Goal: Information Seeking & Learning: Check status

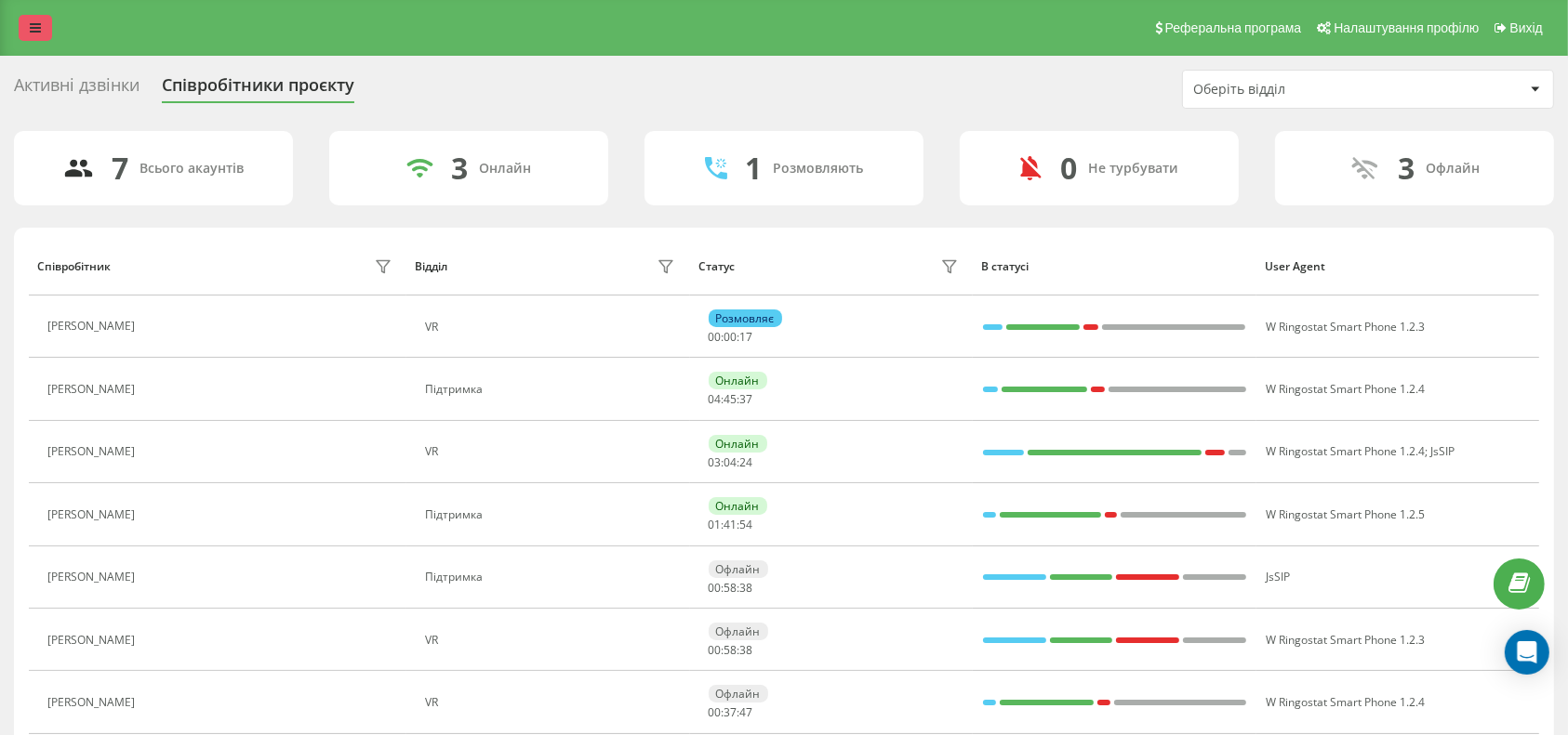
click at [30, 22] on icon at bounding box center [36, 28] width 11 height 13
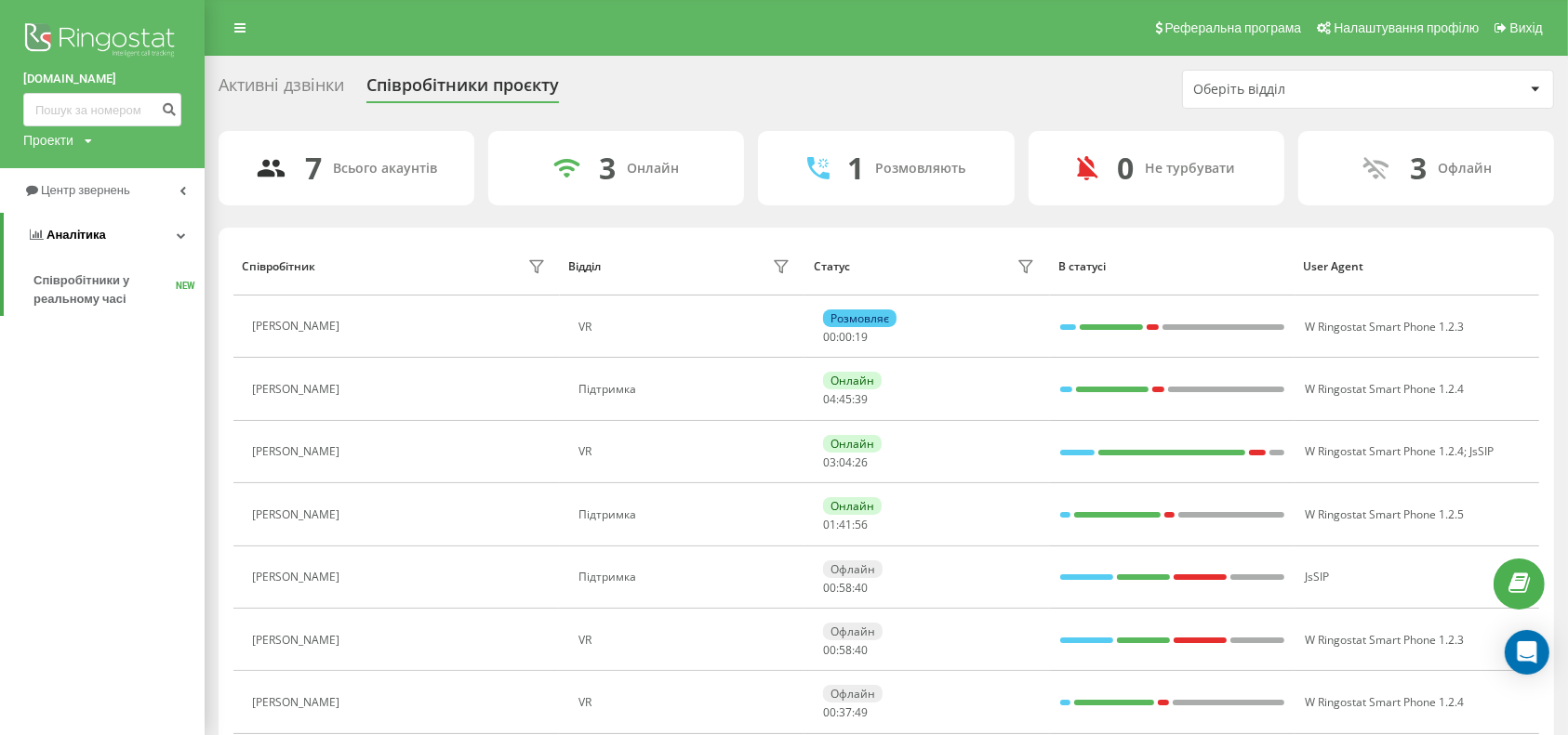
click at [123, 242] on link "Аналiтика" at bounding box center [104, 235] width 201 height 44
click at [123, 242] on link "Аналiтика" at bounding box center [102, 235] width 204 height 44
click at [713, 104] on div "Активні дзвінки Співробітники проєкту Оберіть відділ" at bounding box center [886, 89] width 1335 height 39
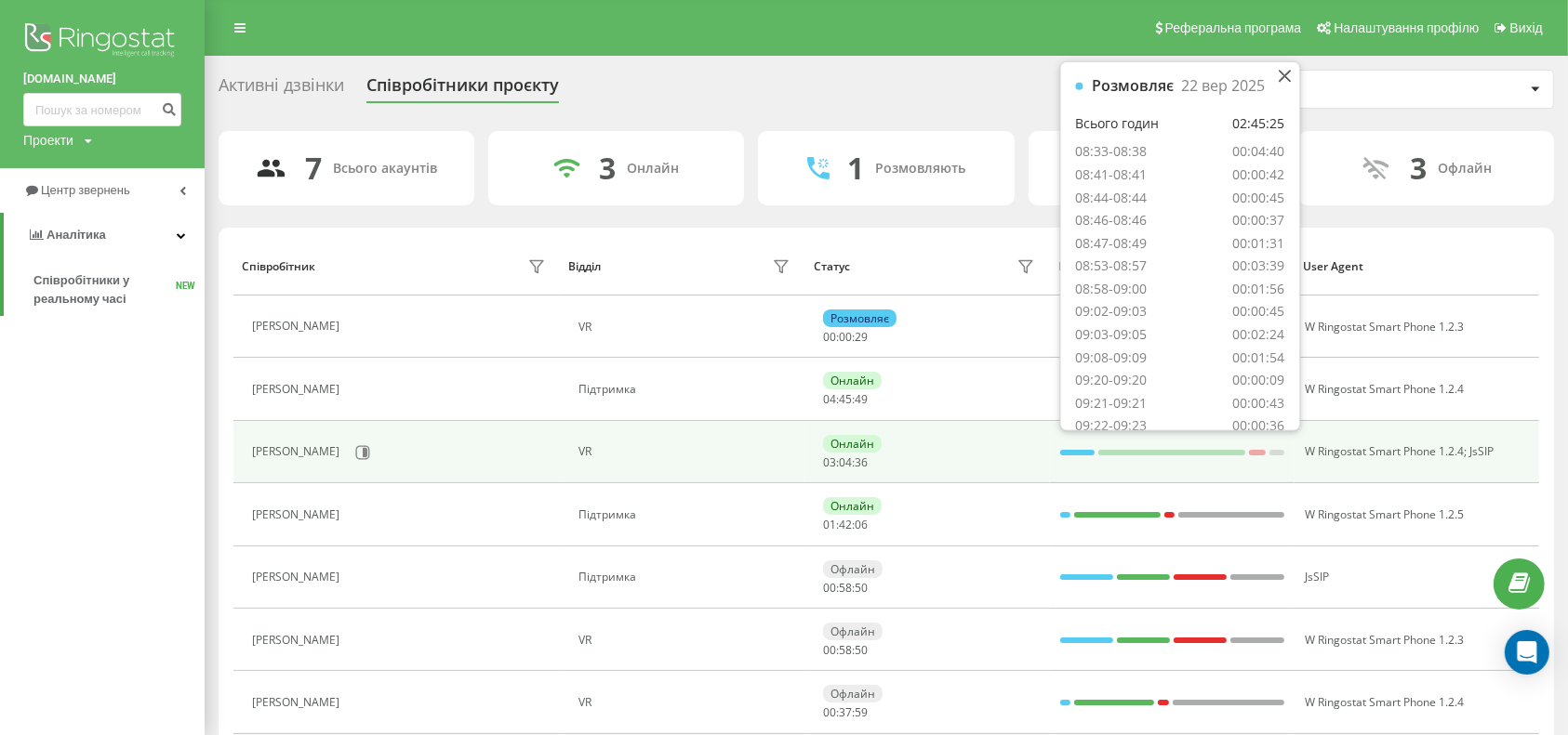
click at [1071, 451] on div at bounding box center [1077, 453] width 35 height 6
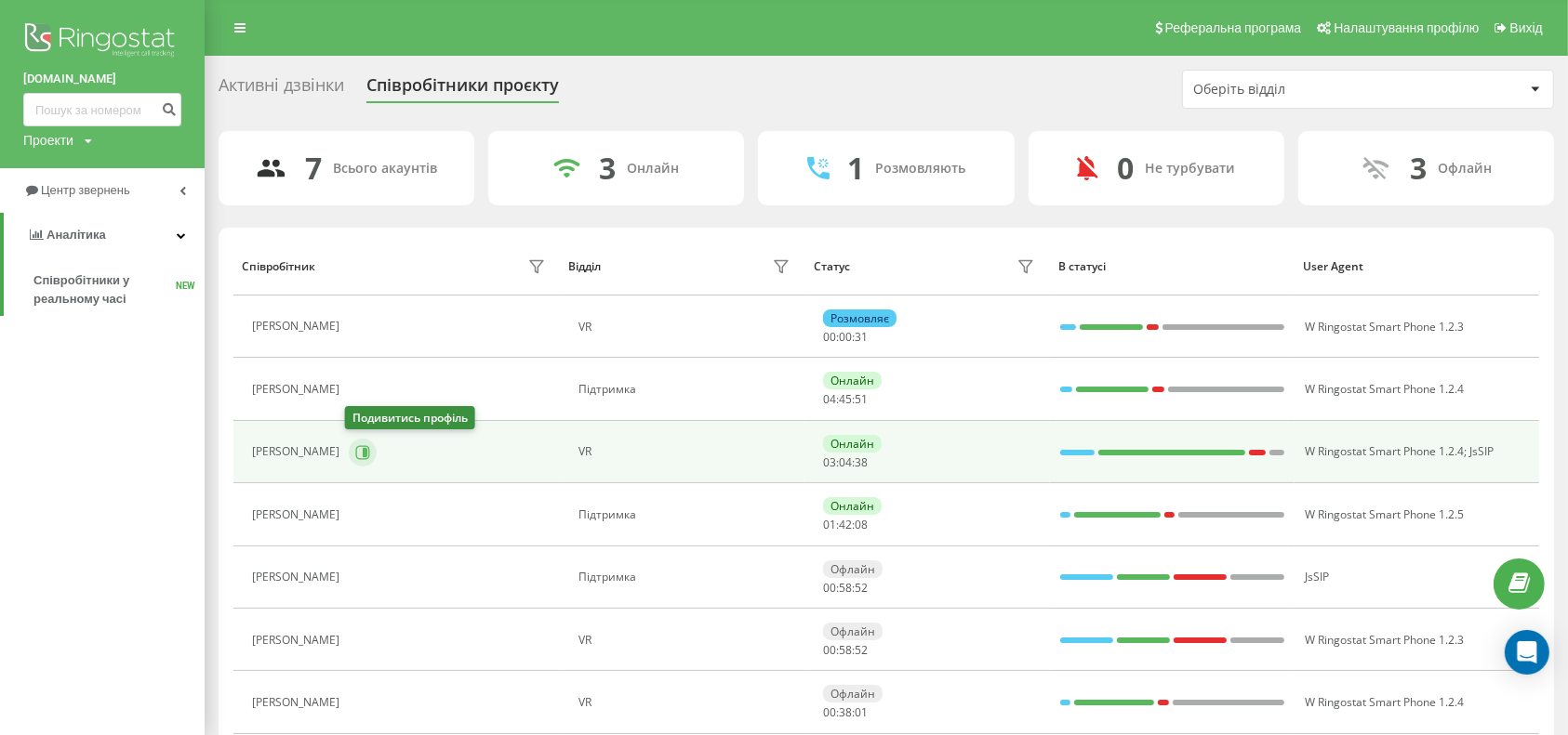
click at [363, 450] on icon at bounding box center [365, 452] width 5 height 9
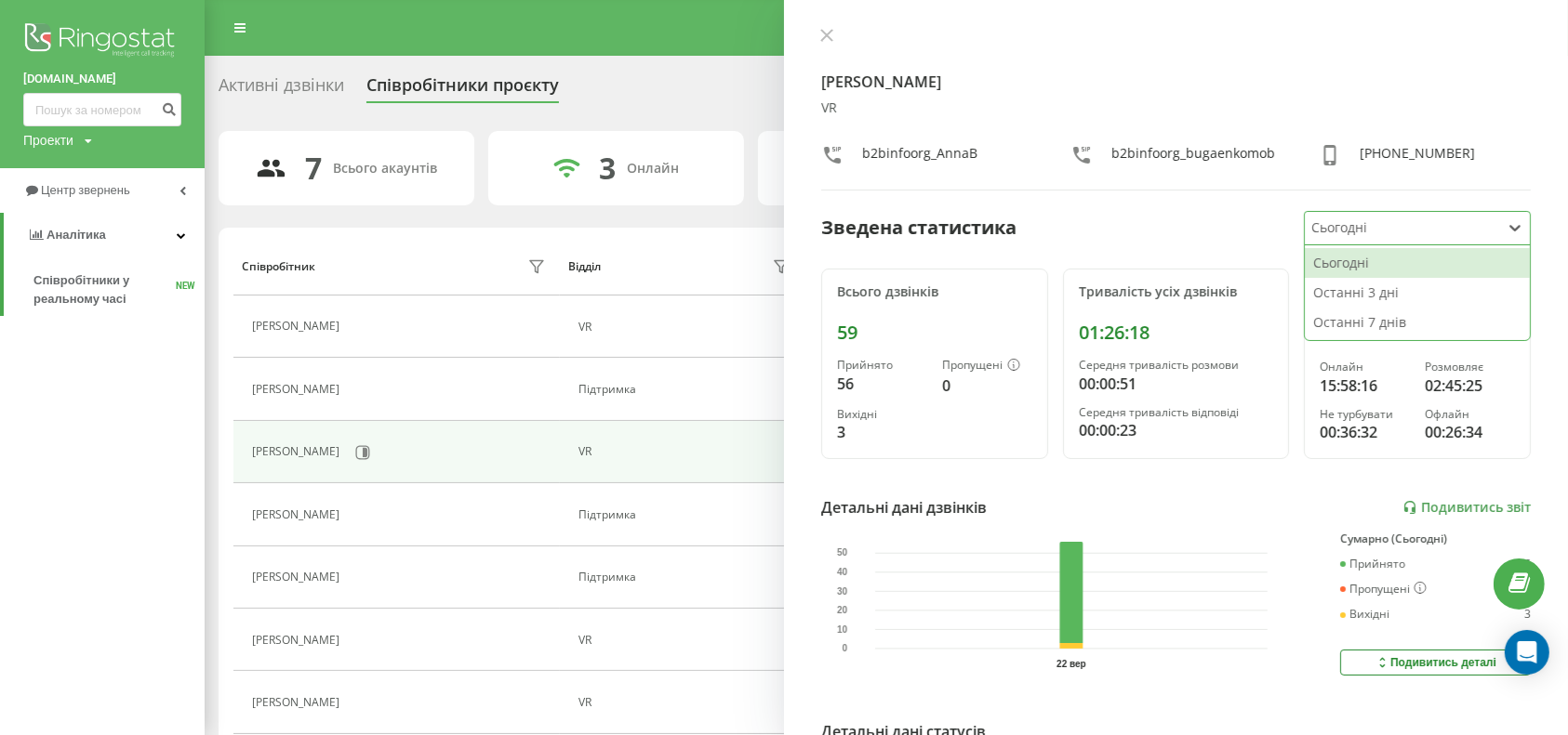
click at [1505, 226] on icon at bounding box center [1514, 228] width 19 height 19
click at [1448, 327] on div "Останні 7 днів" at bounding box center [1416, 323] width 225 height 30
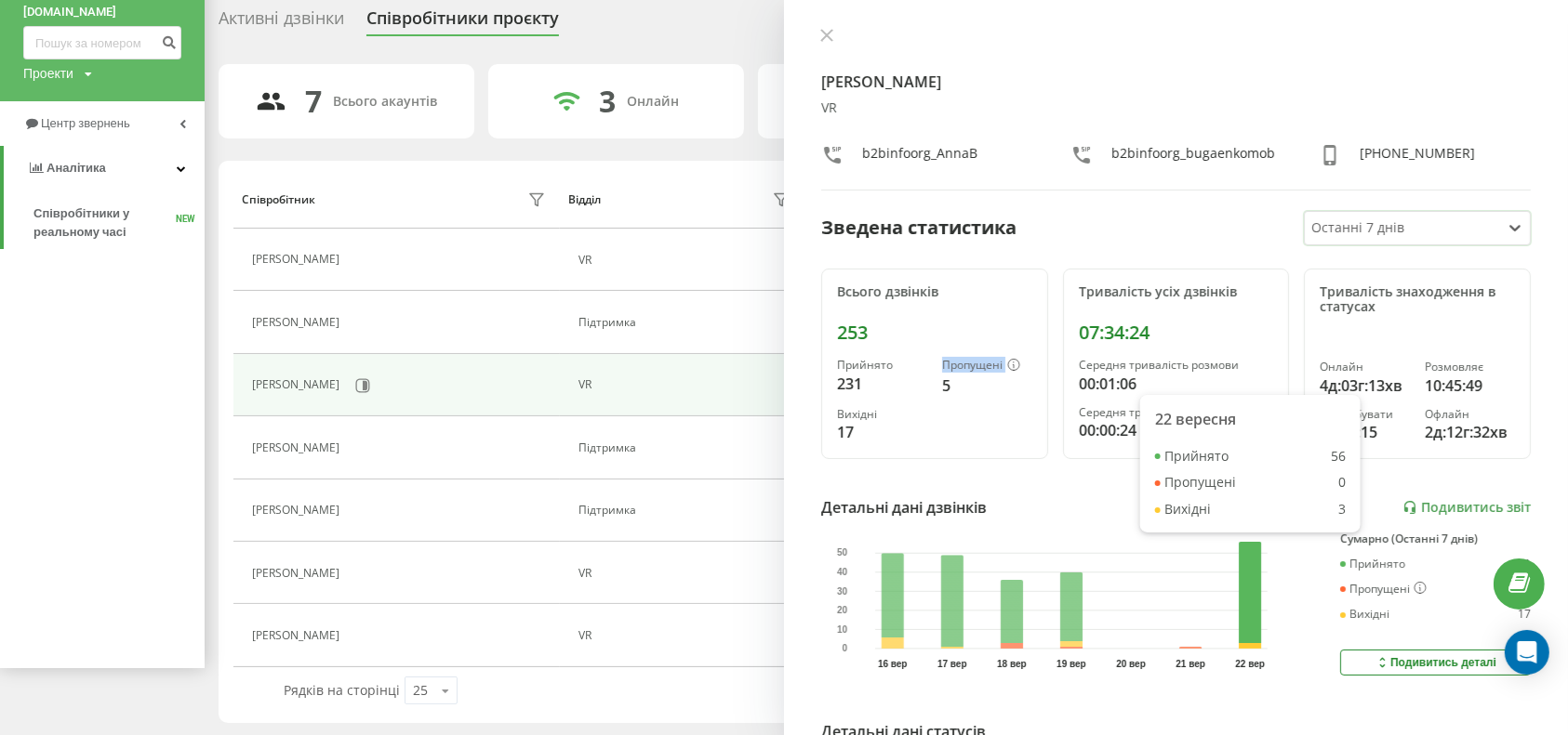
click at [941, 372] on div "Пропущені 5" at bounding box center [987, 377] width 90 height 37
click at [942, 377] on div "5" at bounding box center [987, 386] width 90 height 23
drag, startPoint x: 944, startPoint y: 383, endPoint x: 926, endPoint y: 384, distance: 18.0
click at [926, 384] on div "Прийнято 231 Пропущені 5 Вихідні 17" at bounding box center [934, 401] width 195 height 85
click at [941, 398] on div "Прийнято 231 Пропущені 5 Вихідні 17" at bounding box center [934, 401] width 195 height 85
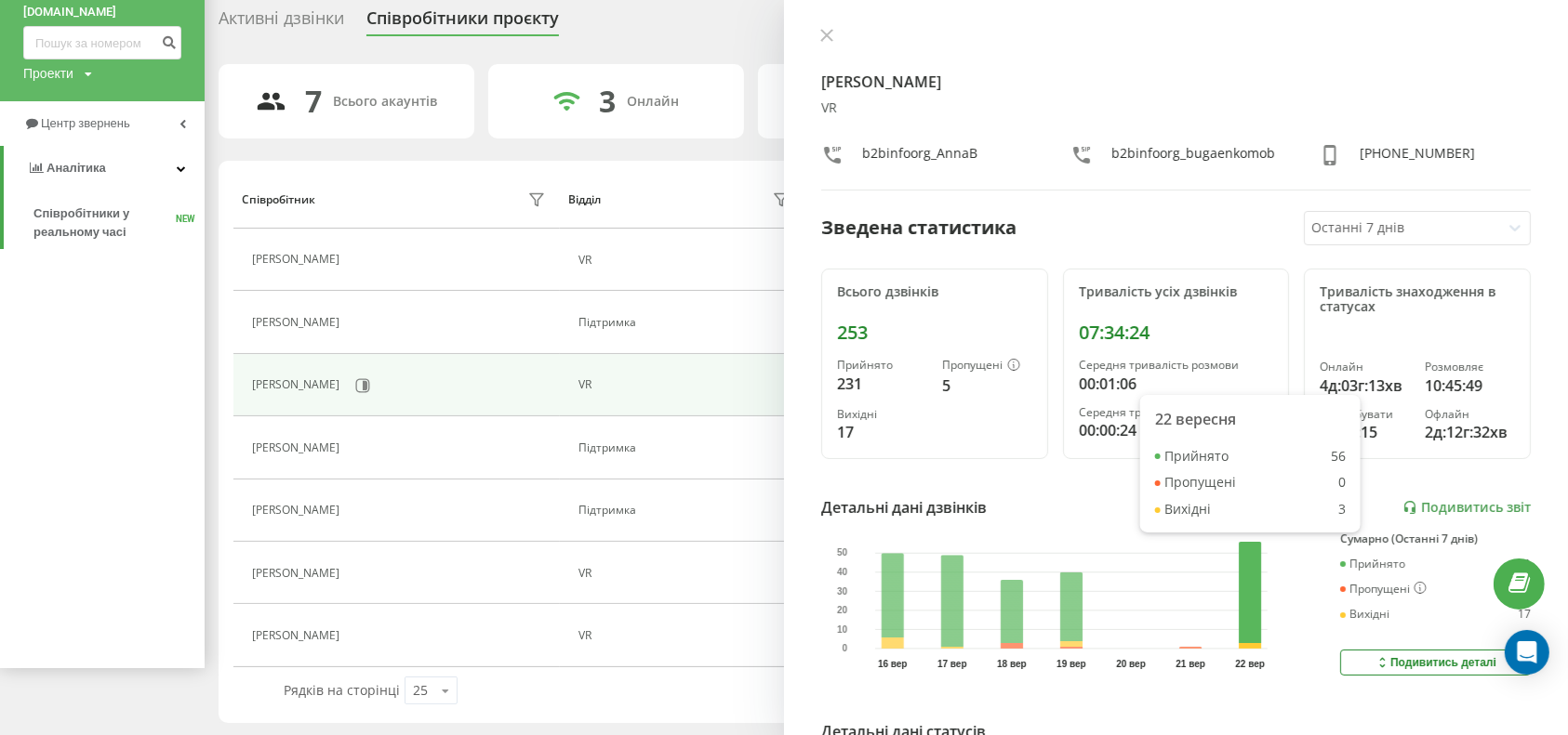
click at [907, 384] on div "231" at bounding box center [882, 384] width 90 height 23
click at [991, 462] on div "Анна Левченко VR b2binfoorg_AnnaB b2binfoorg_bugaenkomob +380683264772 Зведена …" at bounding box center [1176, 368] width 784 height 735
drag, startPoint x: 1042, startPoint y: 573, endPoint x: 1040, endPoint y: 587, distance: 14.1
click at [1042, 574] on icon "16 вер 17 вер 18 вер 19 вер 20 вер 21 вер 22 вер 0 10 20 30 40 50" at bounding box center [1051, 599] width 433 height 135
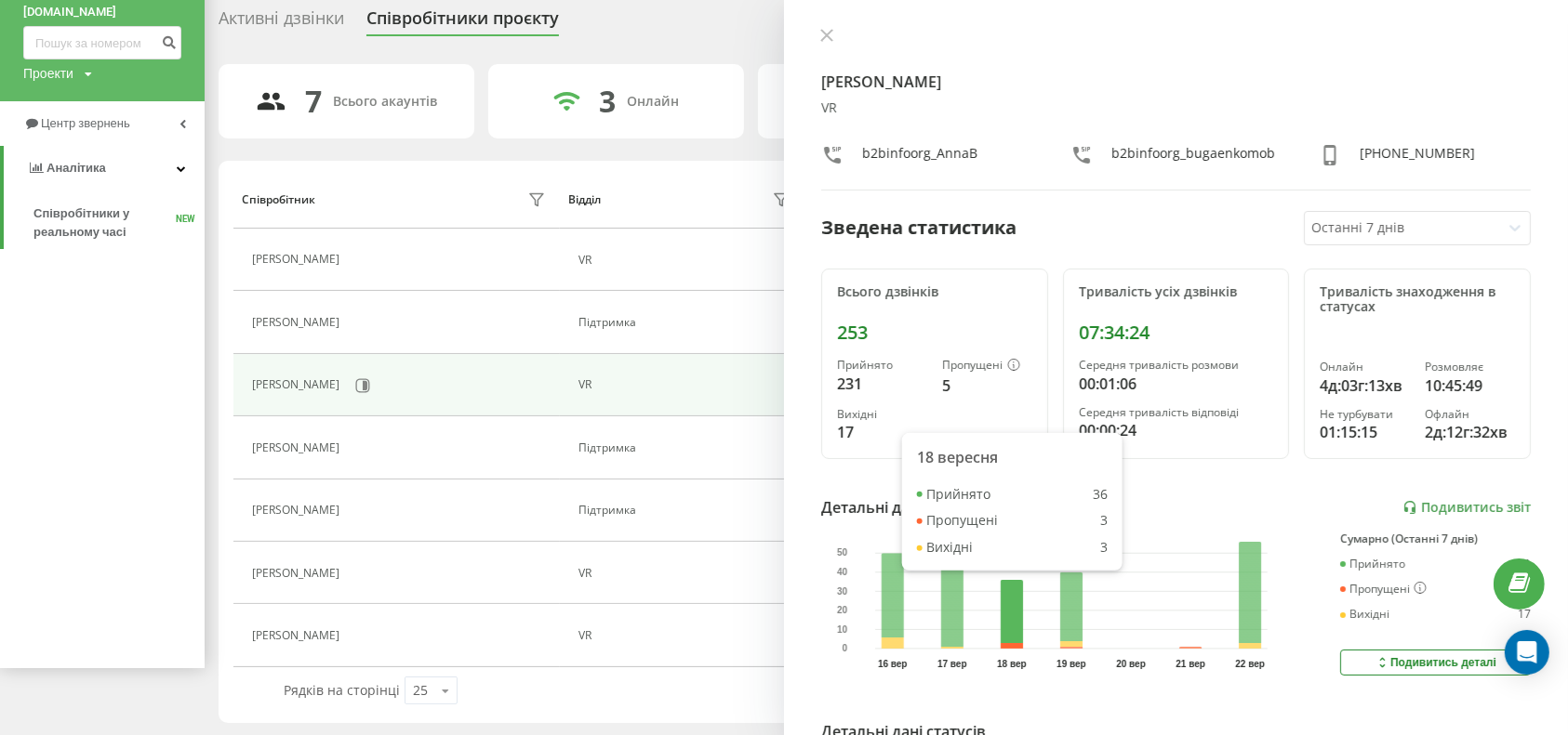
click at [1012, 598] on rect at bounding box center [1012, 614] width 23 height 69
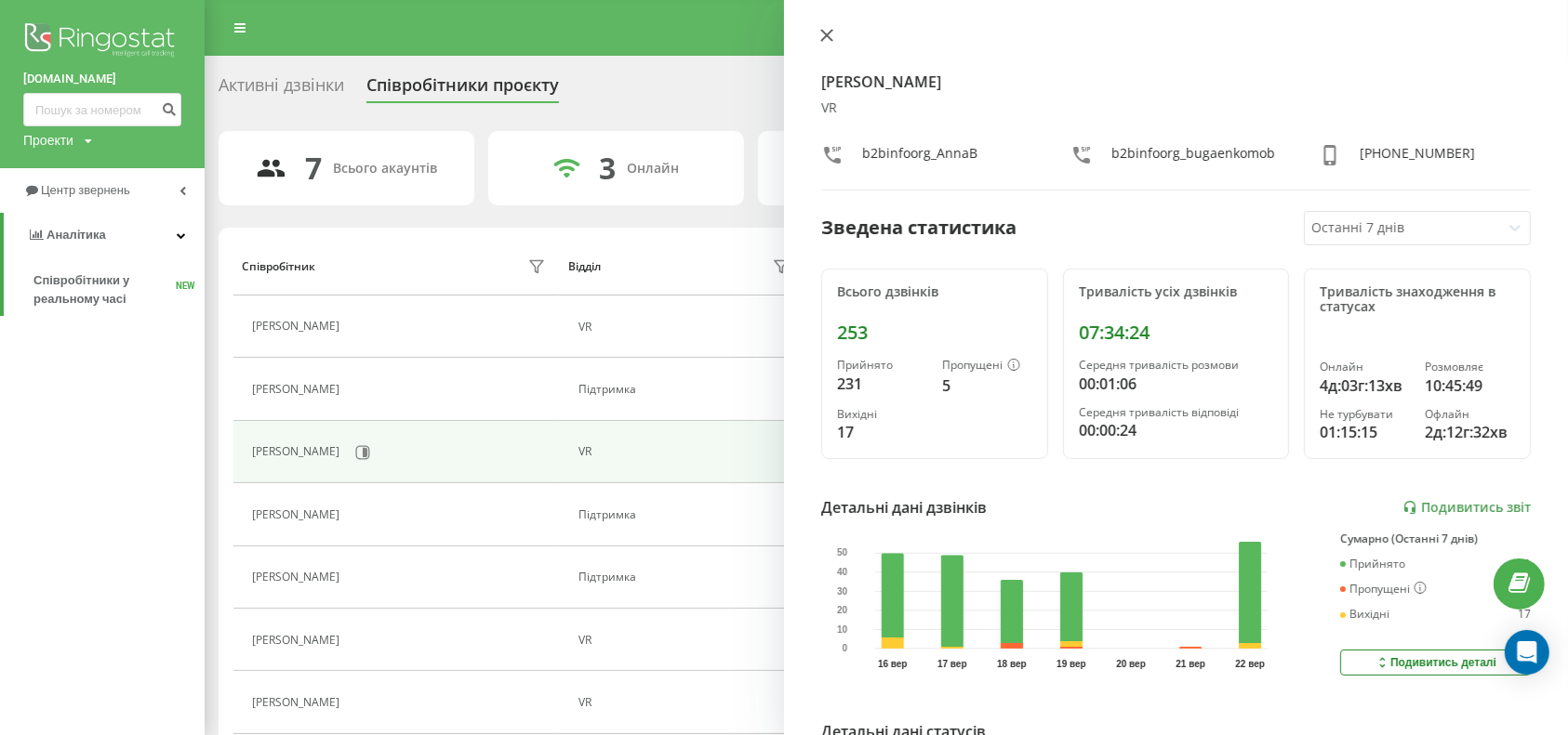
click at [820, 39] on icon at bounding box center [826, 36] width 13 height 13
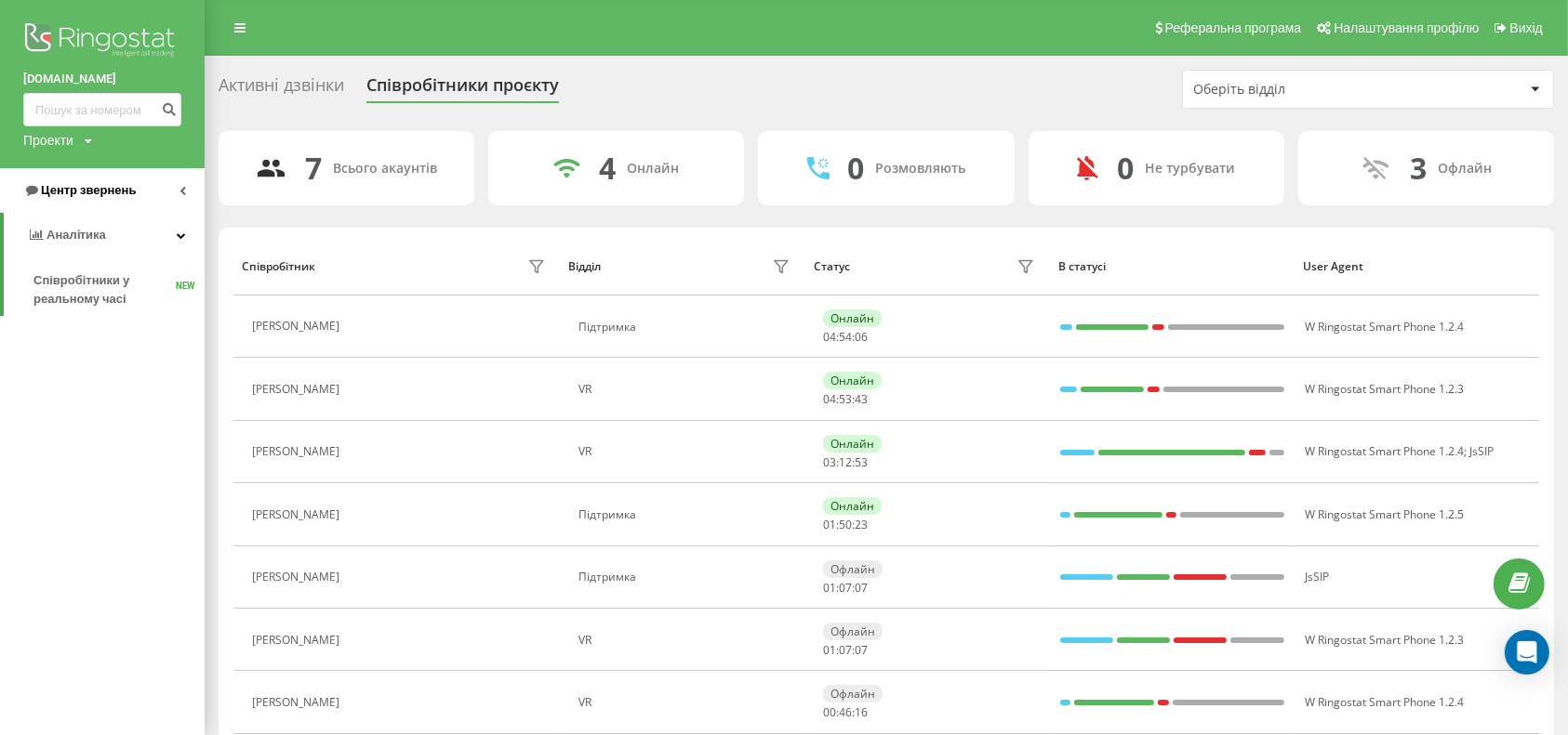
click at [151, 200] on link "Центр звернень" at bounding box center [102, 190] width 204 height 44
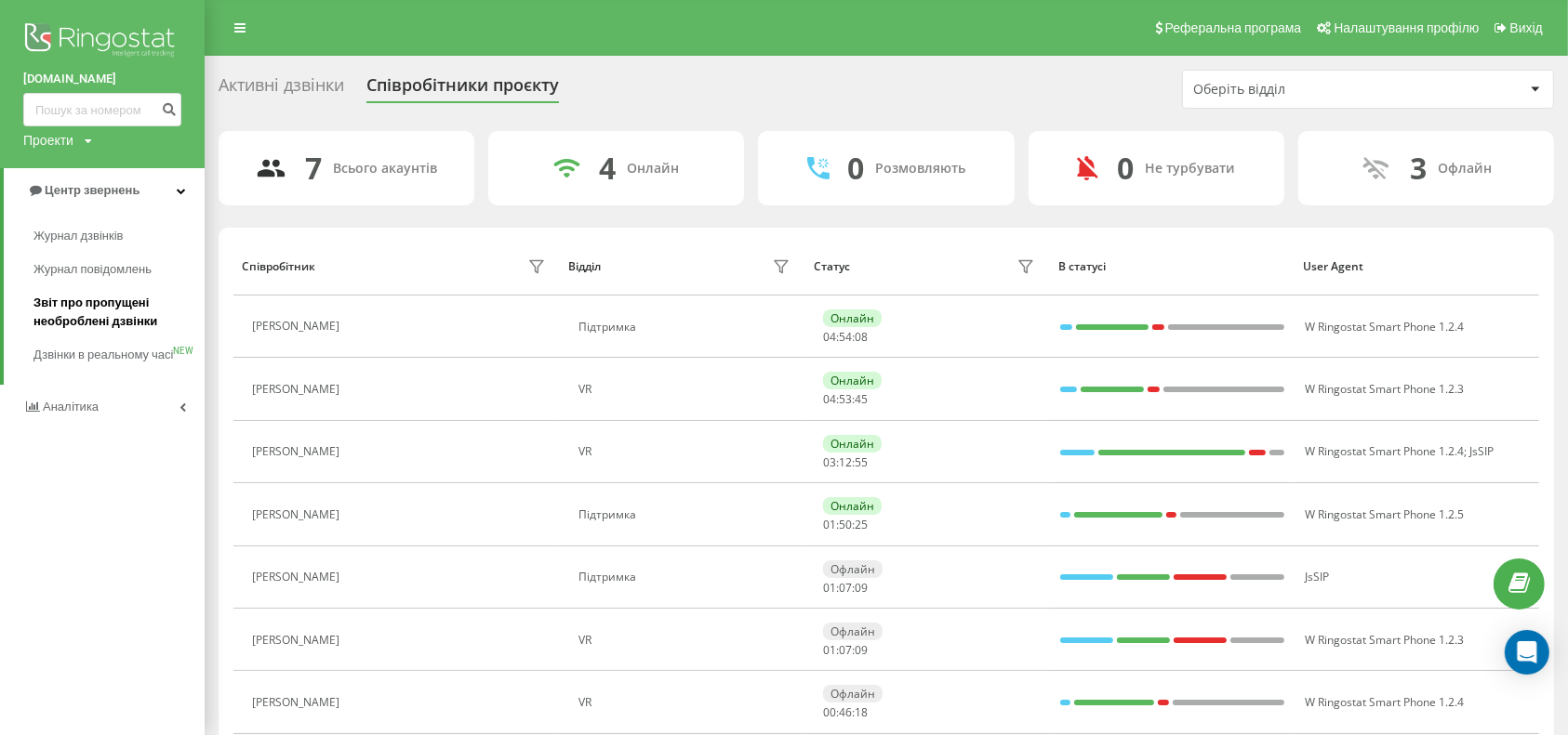
click at [137, 313] on span "Звіт про пропущені необроблені дзвінки" at bounding box center [115, 312] width 162 height 37
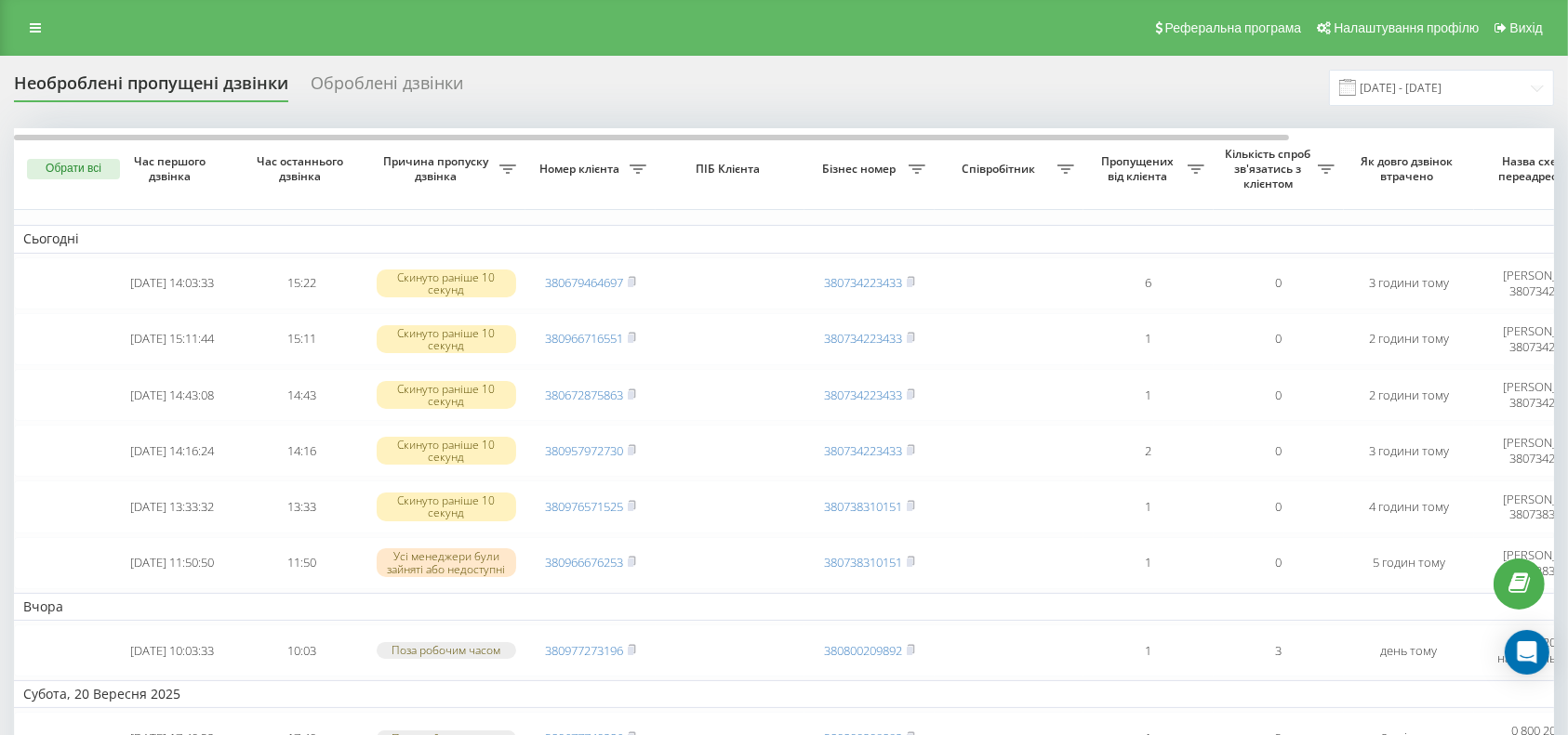
click at [1060, 168] on icon at bounding box center [1066, 170] width 17 height 9
click at [1149, 244] on icon at bounding box center [1157, 240] width 19 height 19
click at [1159, 235] on icon at bounding box center [1157, 240] width 19 height 19
click at [1160, 204] on button "×" at bounding box center [1160, 202] width 22 height 22
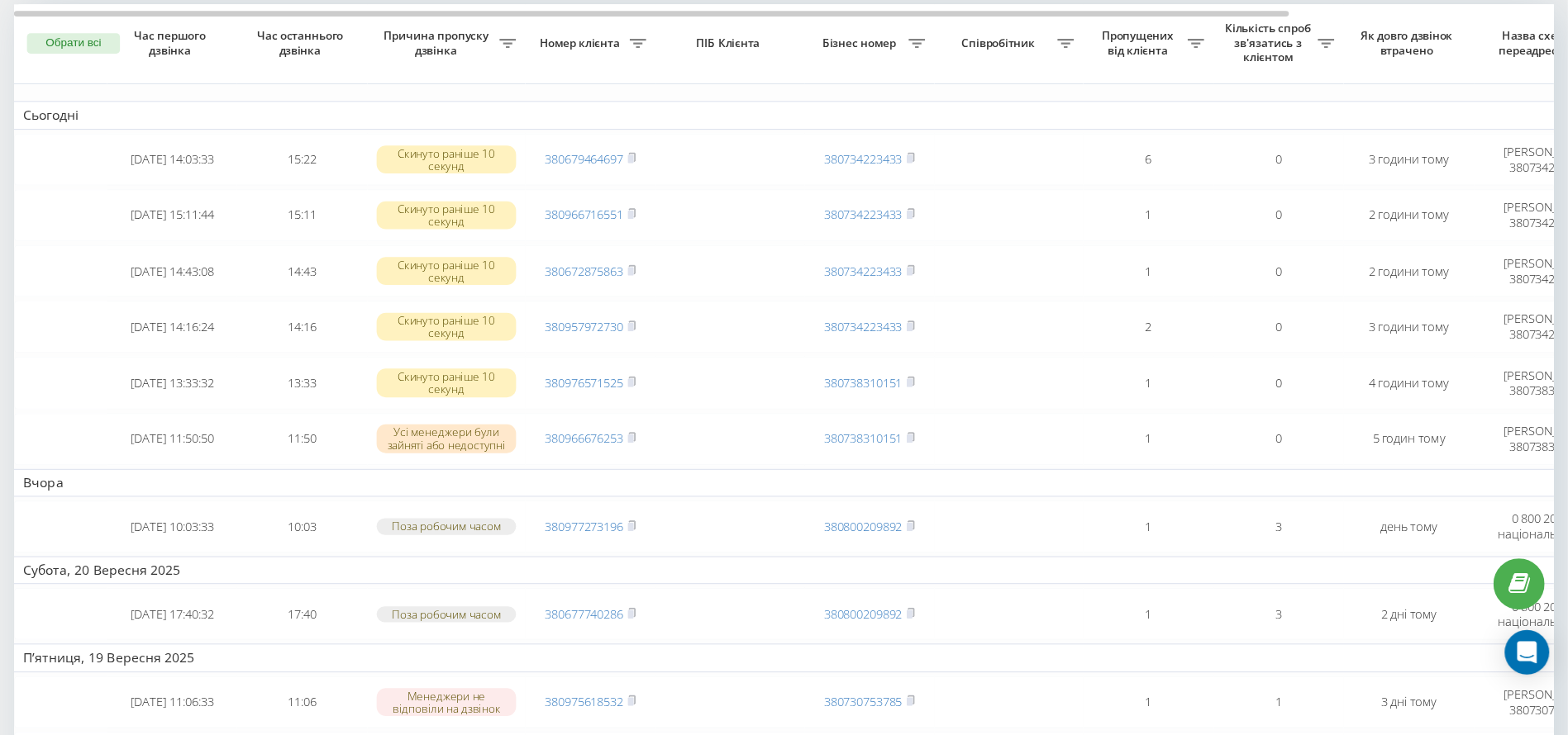
scroll to position [110, 0]
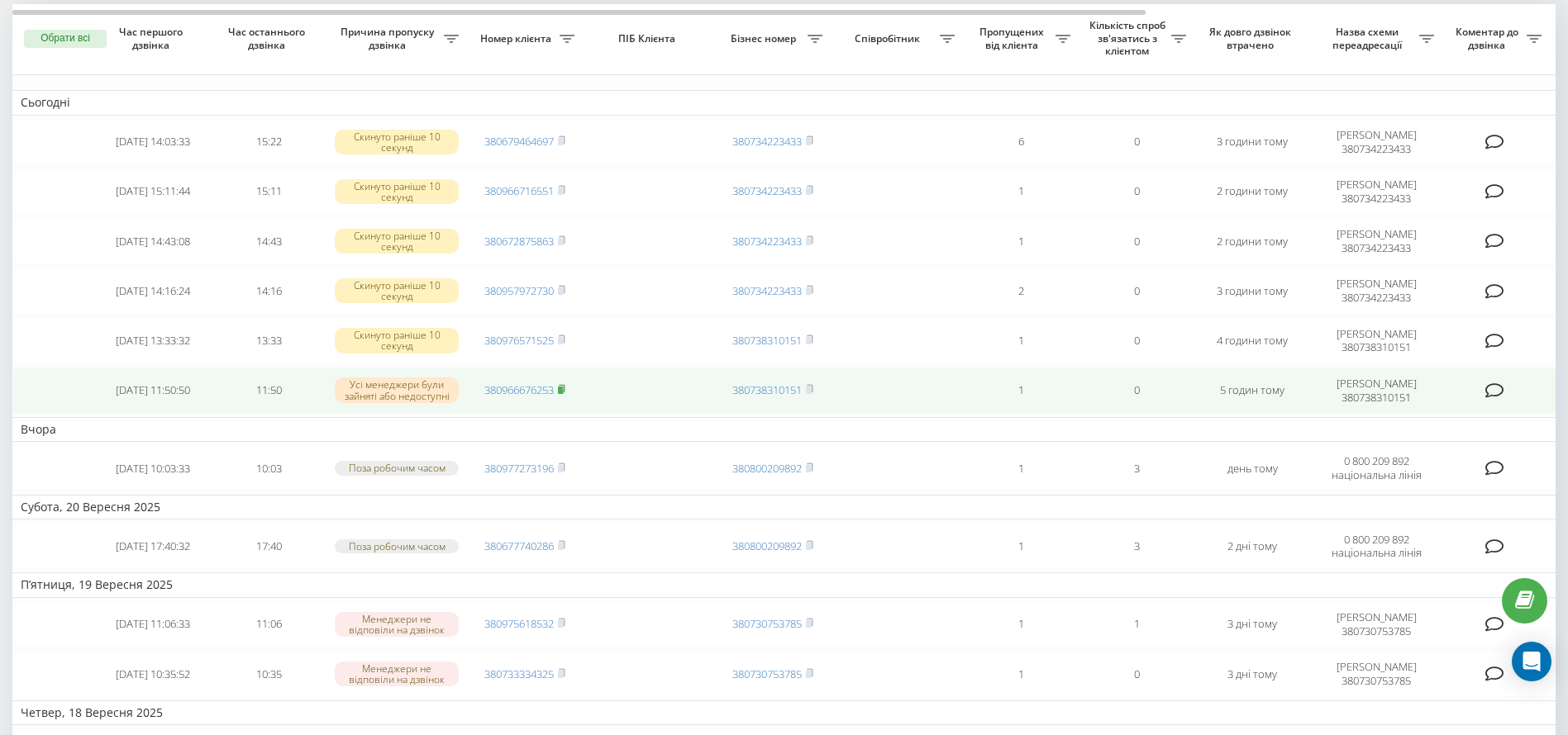
click at [563, 388] on rect at bounding box center [560, 390] width 5 height 8
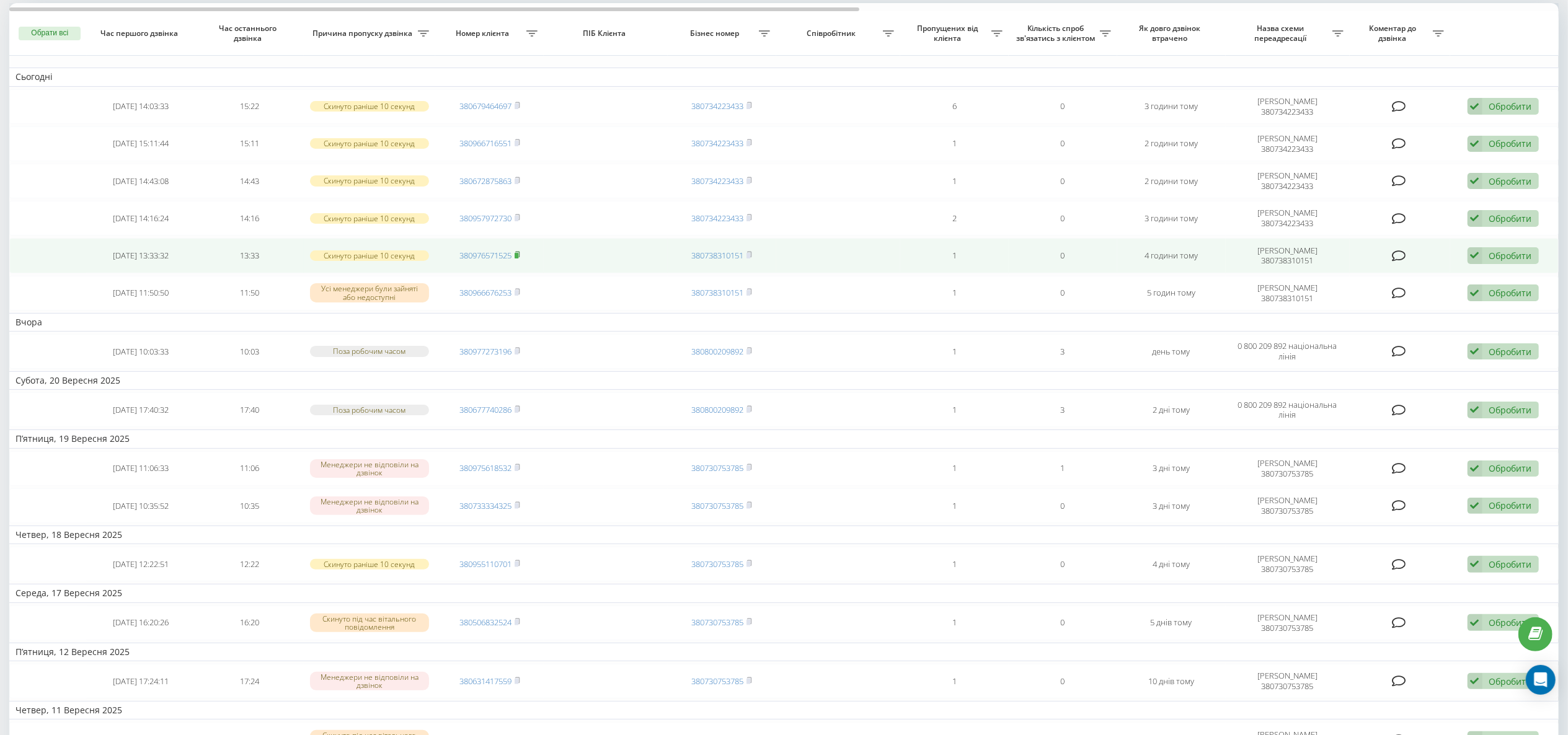
click at [520, 256] on icon at bounding box center [517, 254] width 4 height 6
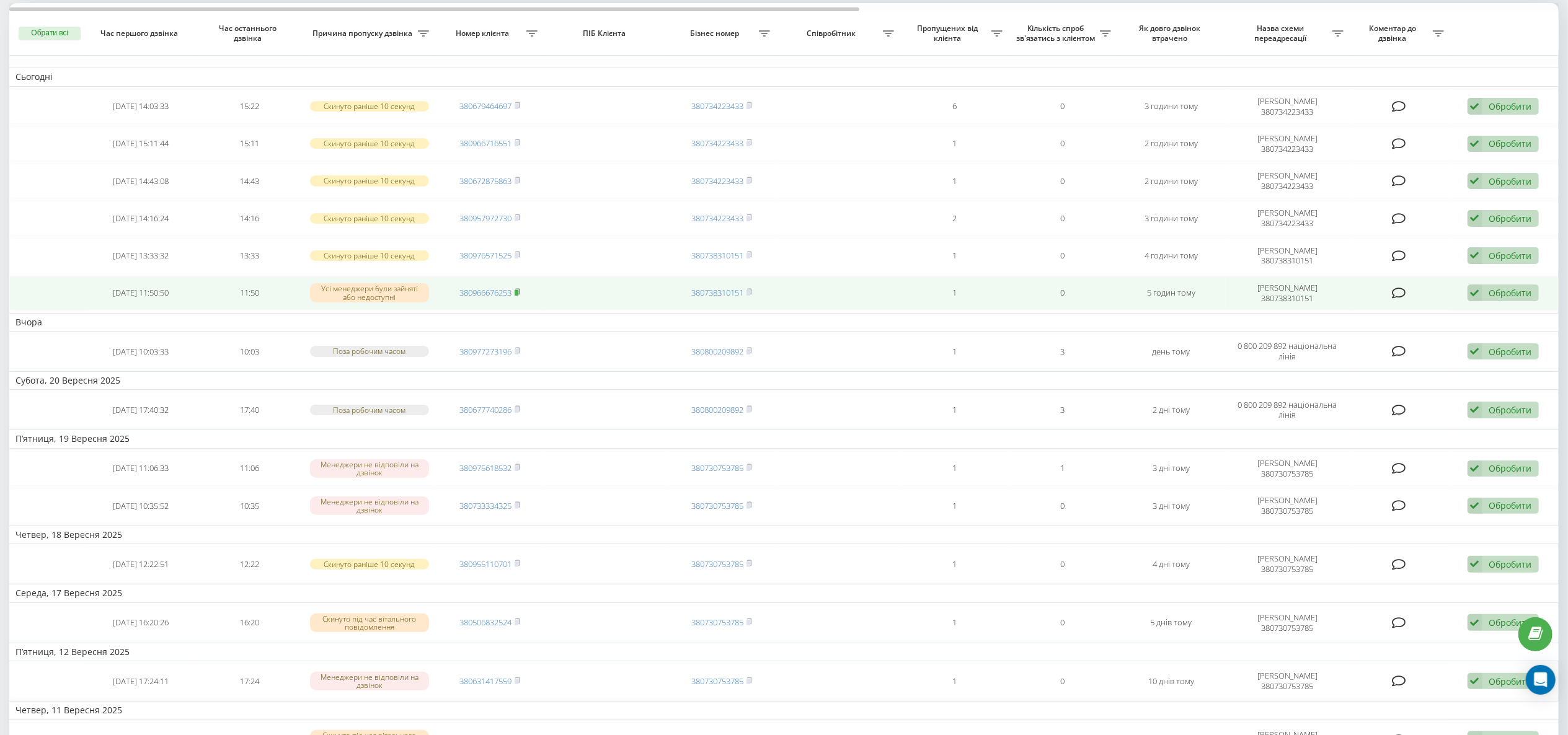
click at [518, 296] on rect at bounding box center [517, 293] width 4 height 6
click at [520, 292] on icon at bounding box center [517, 291] width 4 height 6
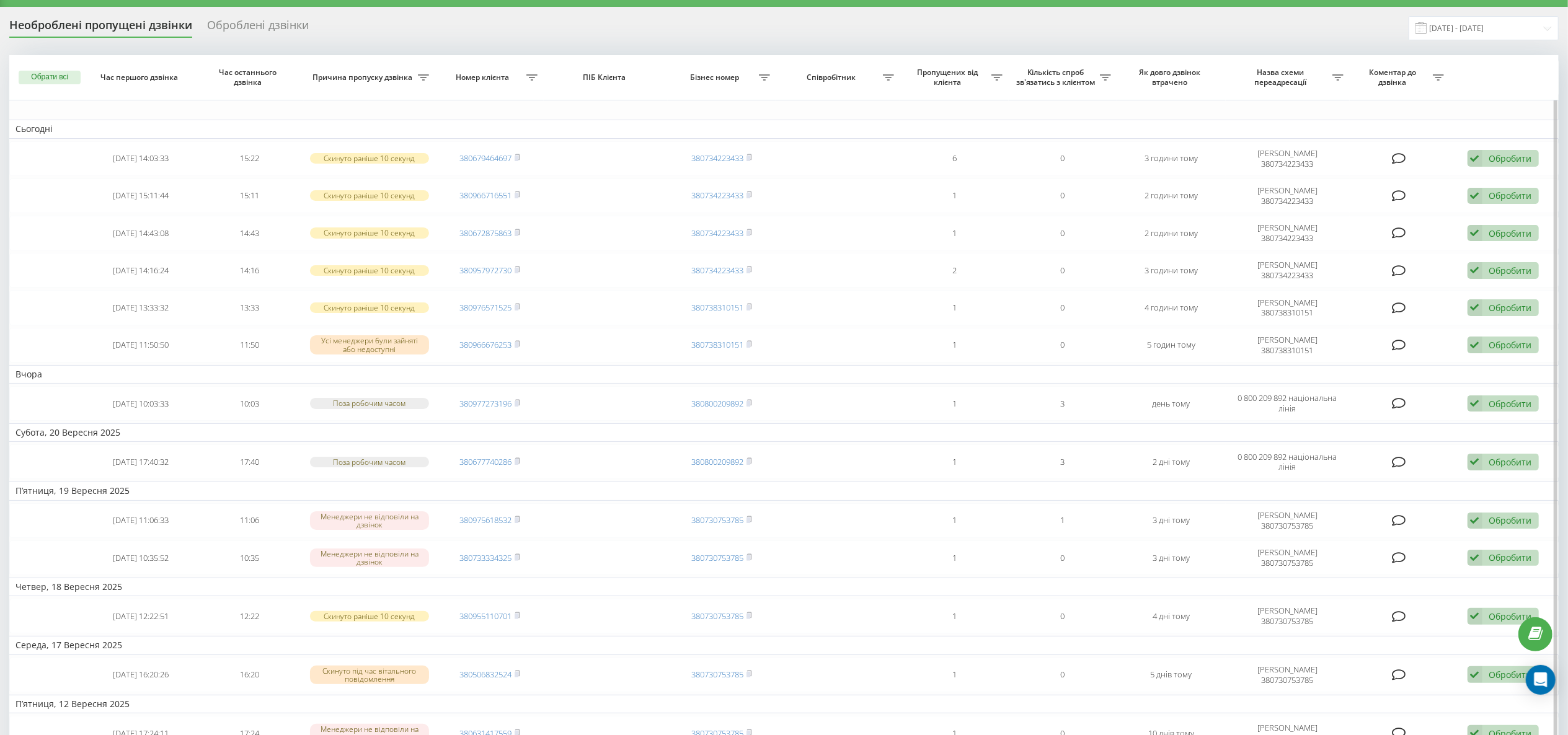
scroll to position [0, 0]
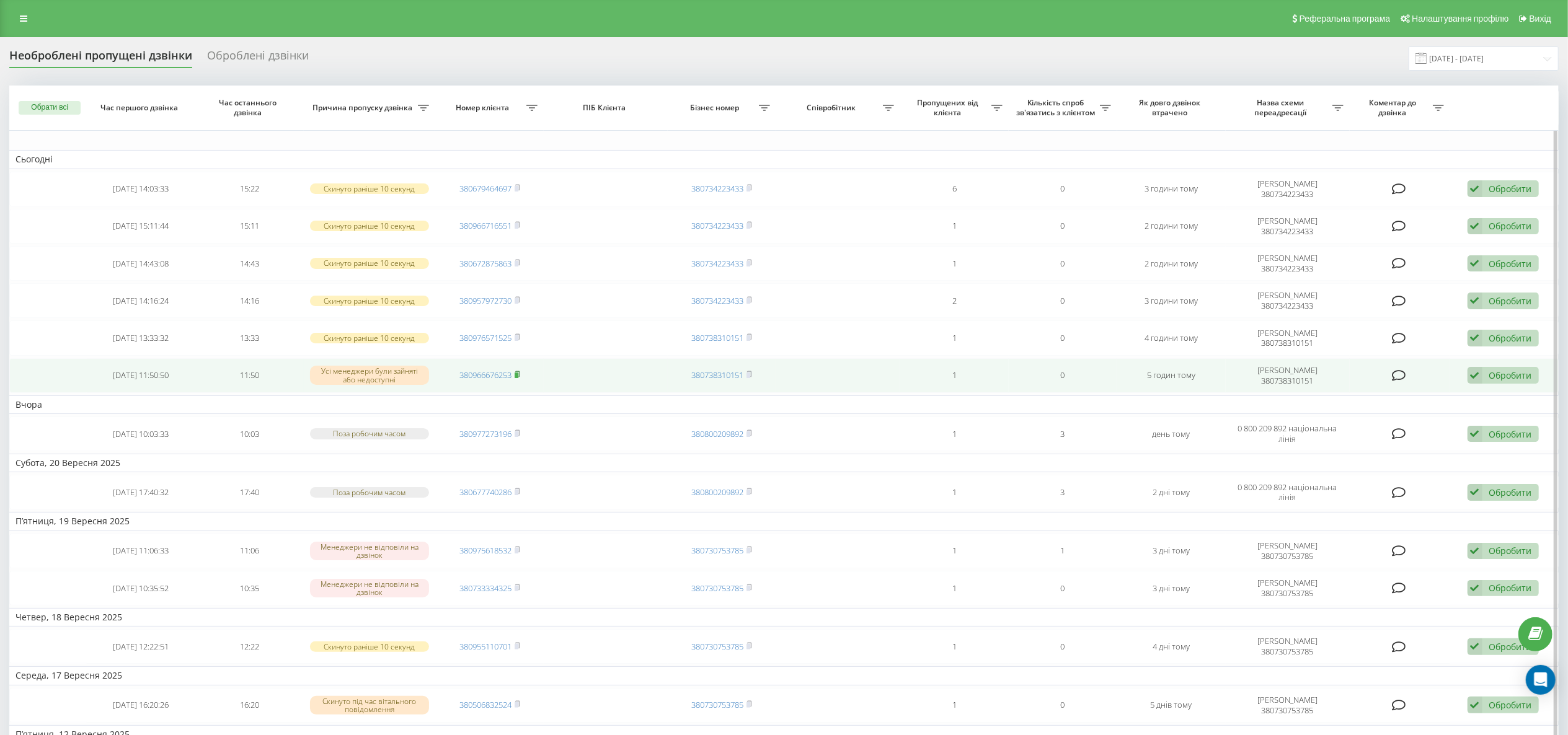
click at [518, 377] on rect at bounding box center [517, 375] width 4 height 6
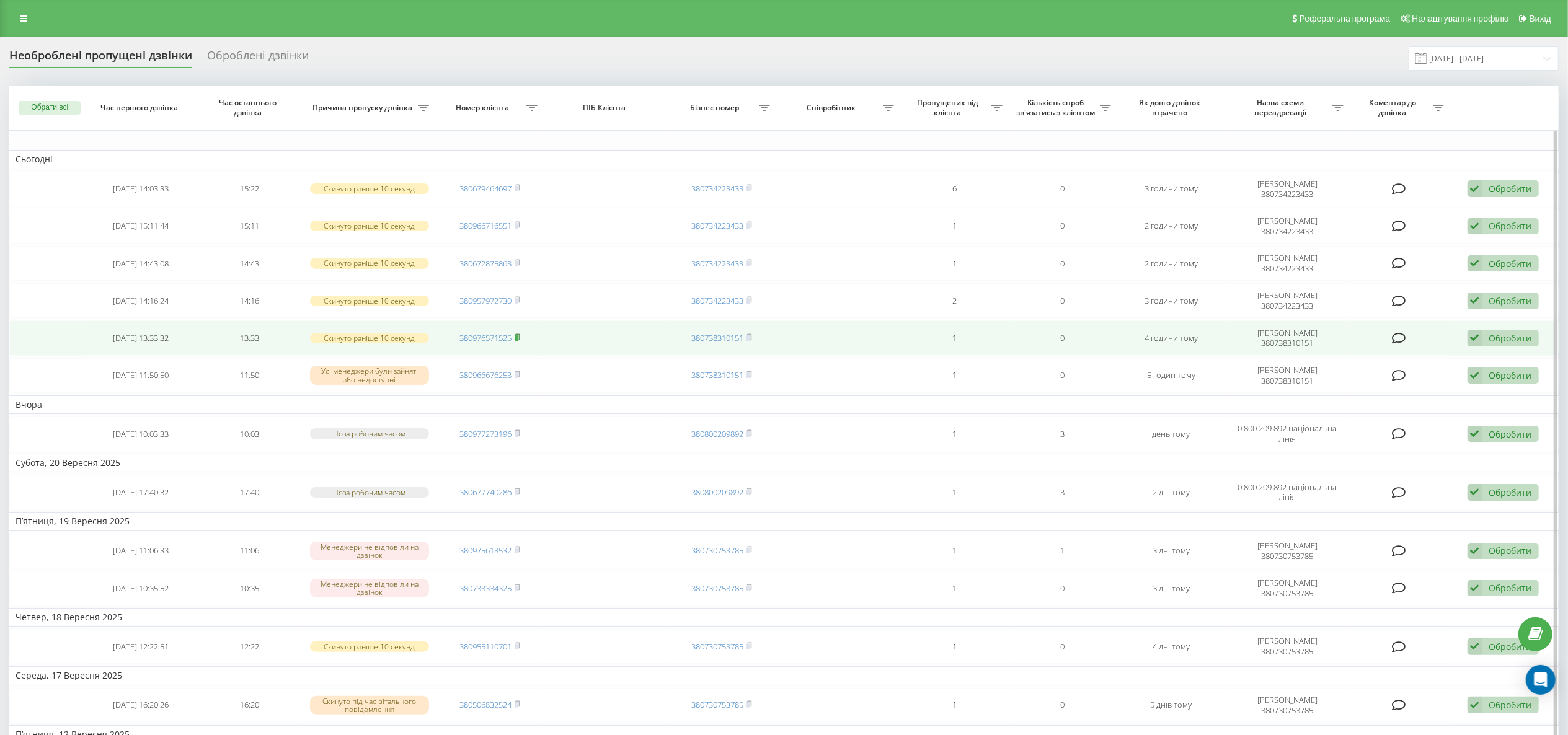
click at [518, 341] on rect at bounding box center [517, 338] width 4 height 6
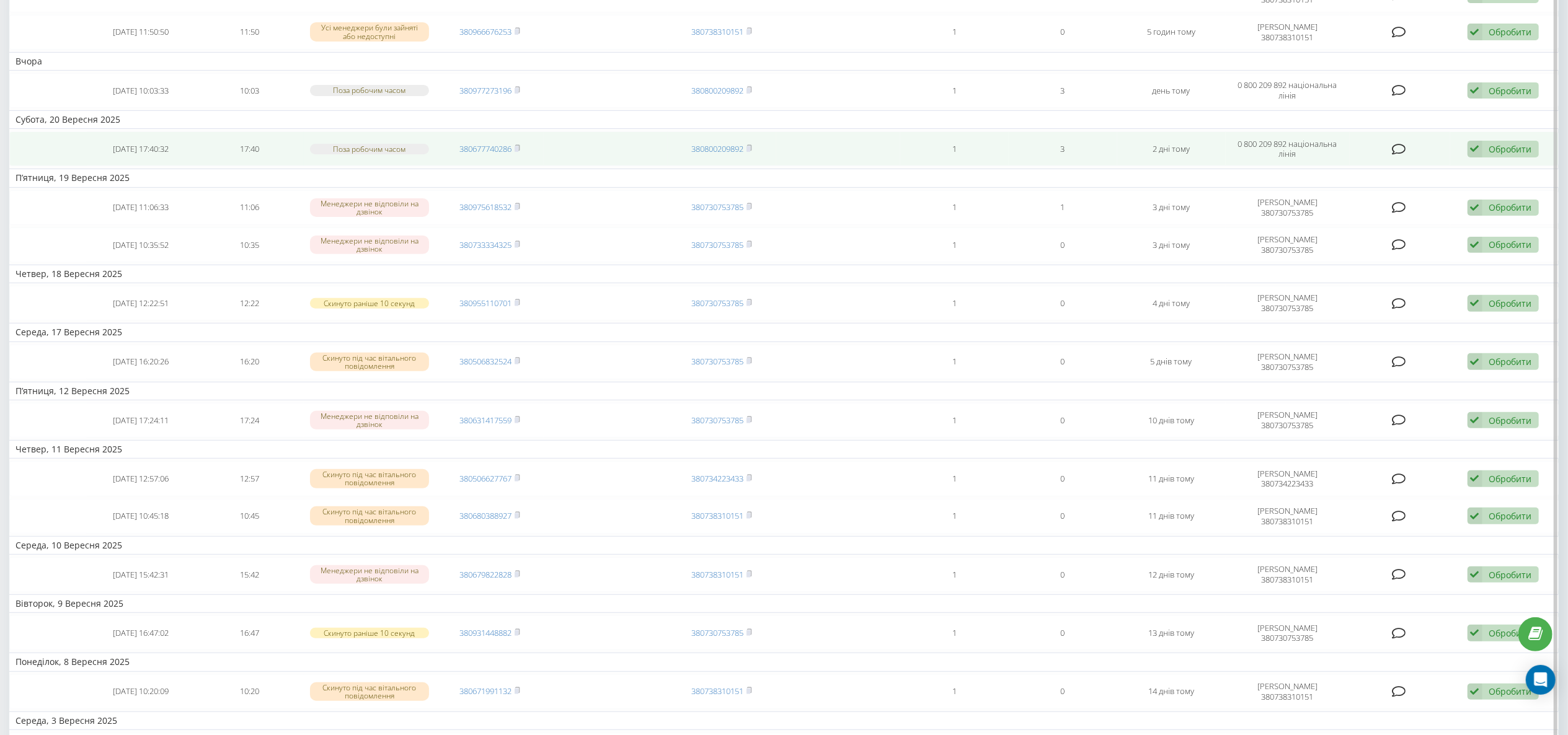
scroll to position [372, 0]
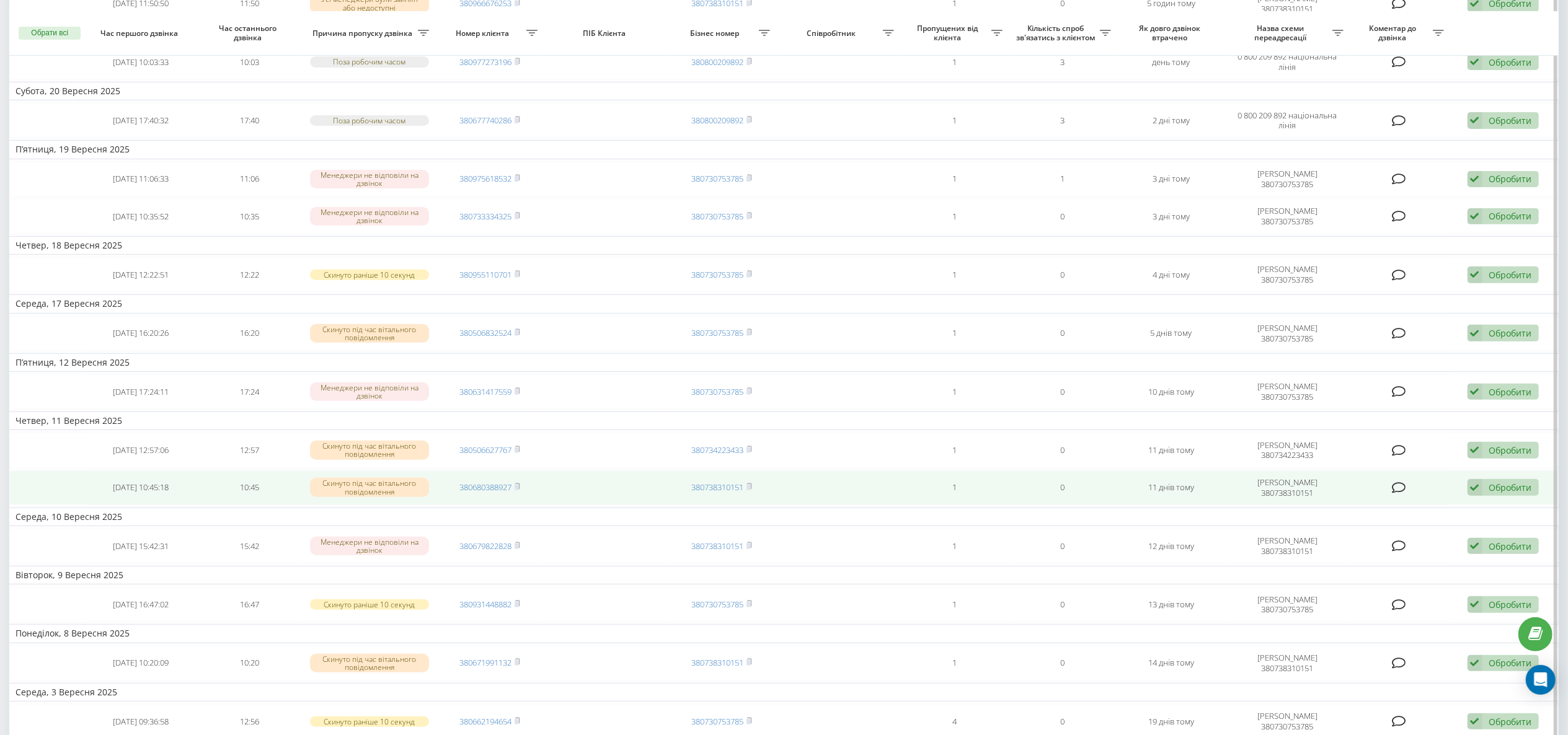
click at [522, 489] on td "380680388927" at bounding box center [490, 487] width 109 height 35
click at [518, 489] on rect at bounding box center [517, 487] width 4 height 6
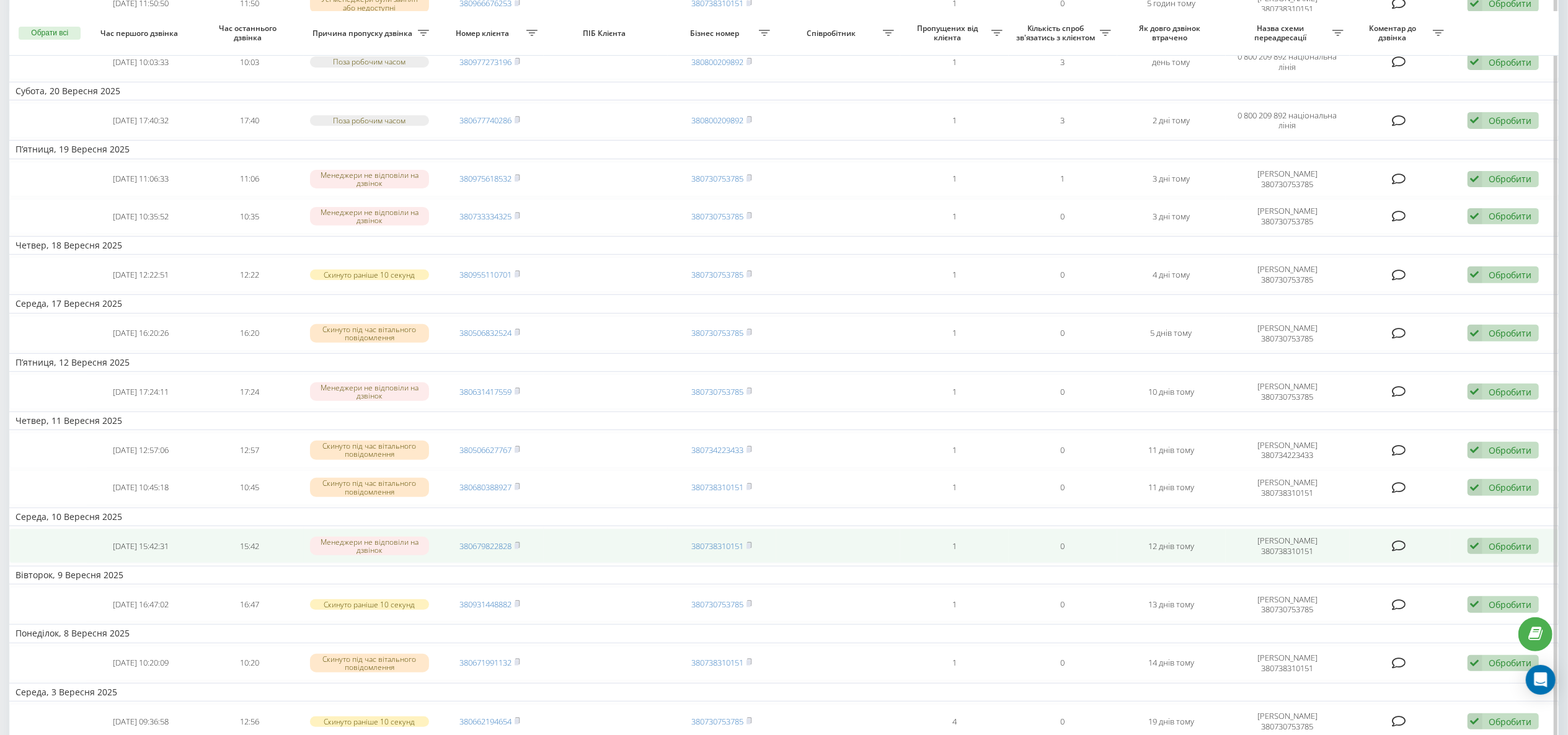
click at [520, 489] on icon at bounding box center [517, 544] width 4 height 6
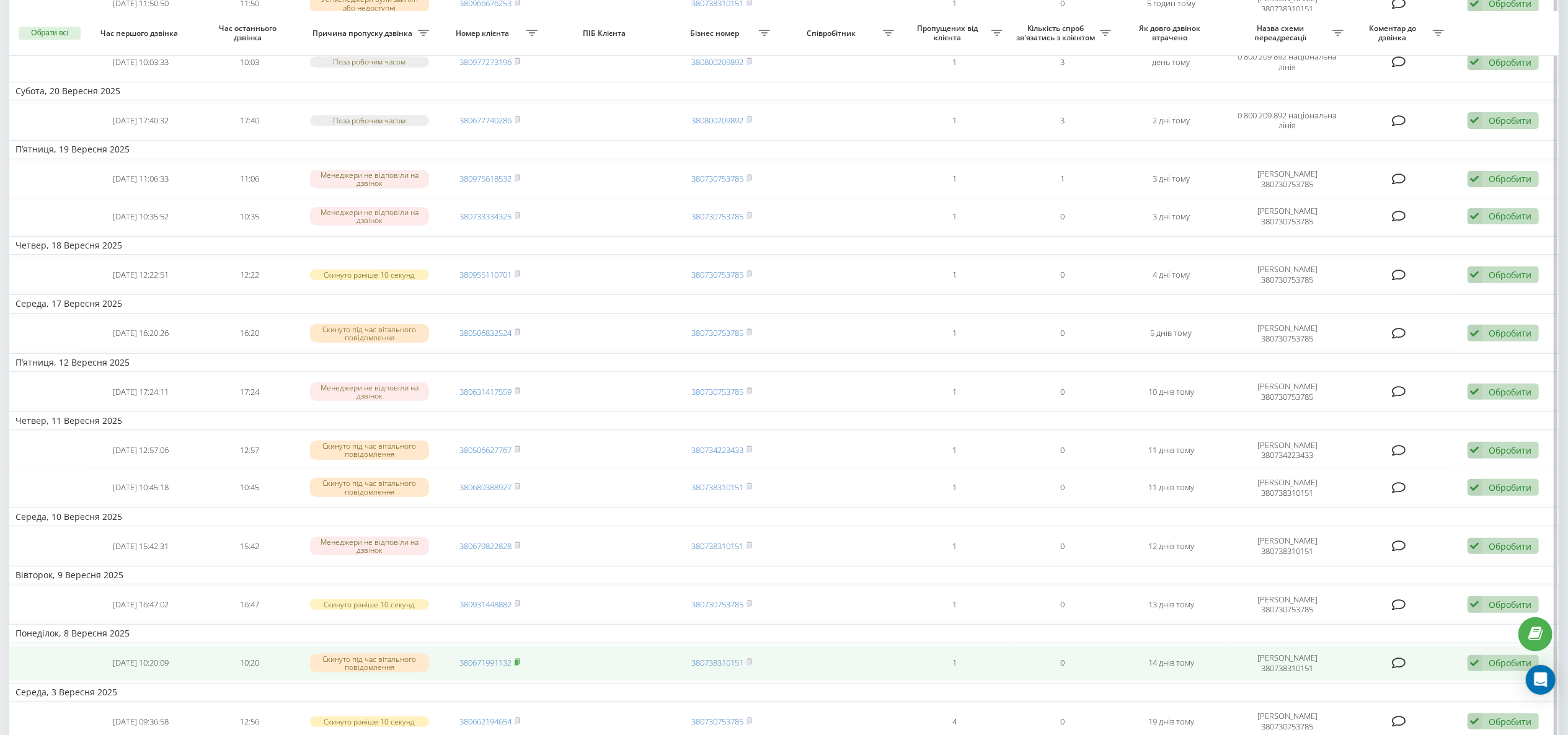
click at [517, 489] on rect at bounding box center [517, 663] width 4 height 6
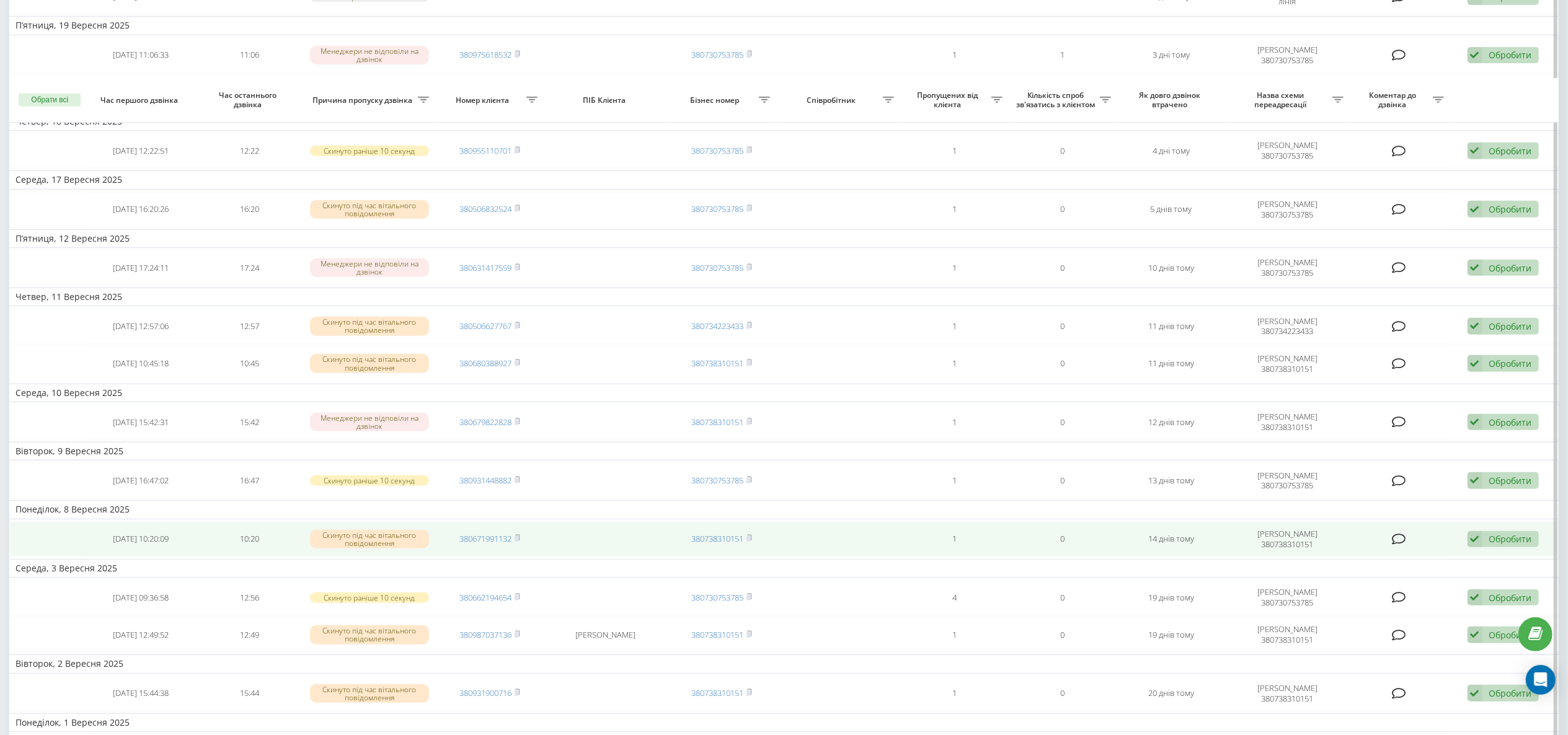
scroll to position [620, 0]
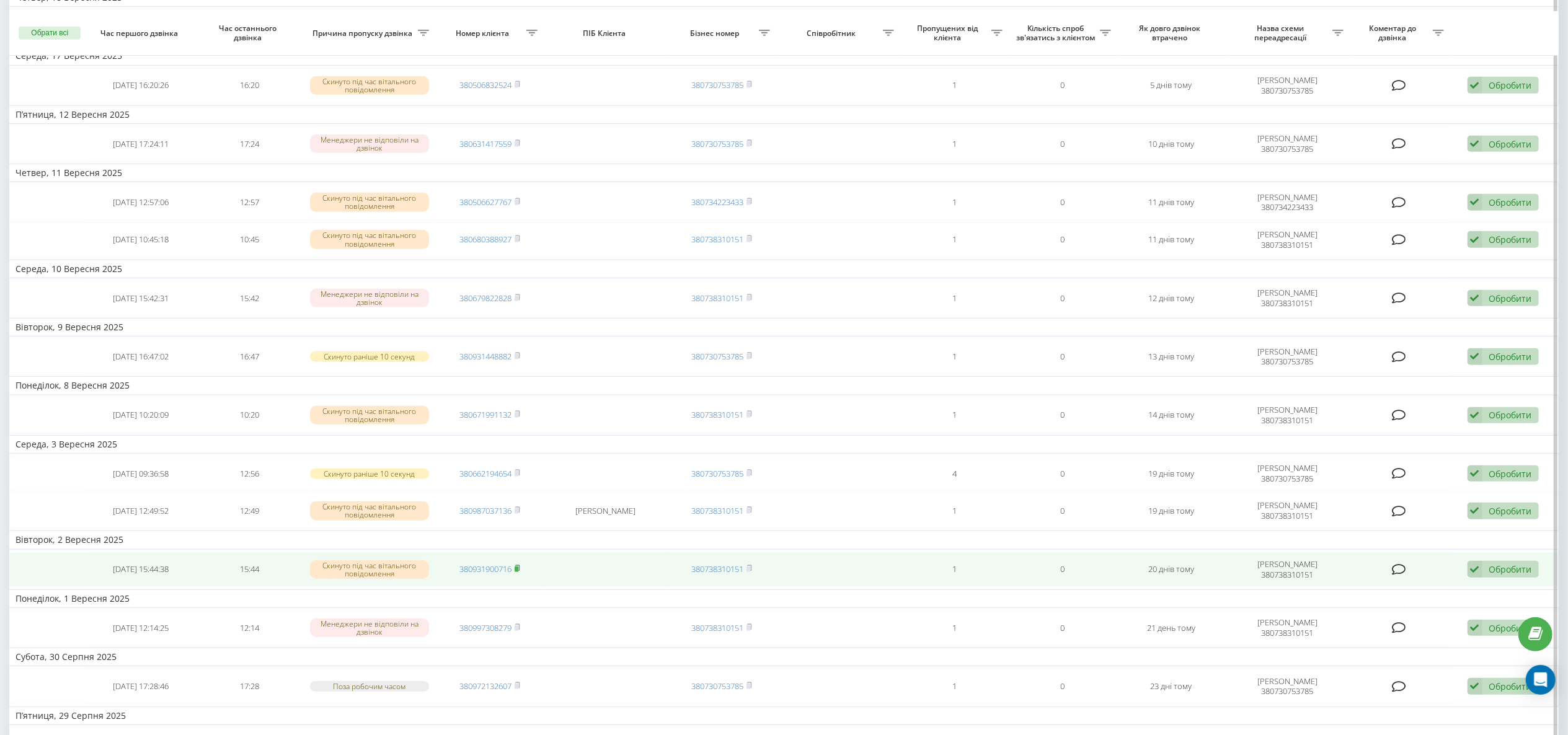
click at [519, 489] on icon at bounding box center [517, 568] width 4 height 6
